Goal: Transaction & Acquisition: Obtain resource

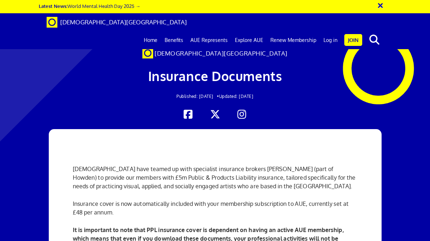
scroll to position [0, 0]
click at [330, 31] on link "Log in" at bounding box center [330, 40] width 21 height 18
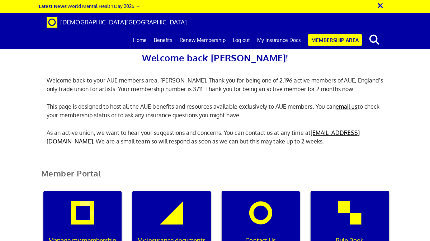
scroll to position [72, 0]
click at [160, 191] on div "My insurance documents" at bounding box center [171, 225] width 79 height 69
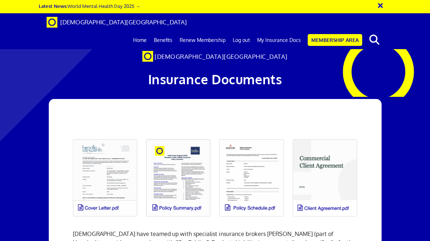
scroll to position [49, 0]
click at [97, 137] on link at bounding box center [104, 178] width 73 height 86
